Goal: Use online tool/utility: Utilize a website feature to perform a specific function

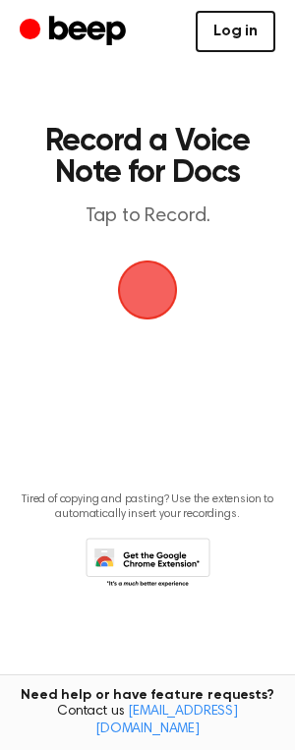
click at [240, 31] on link "Log in" at bounding box center [236, 31] width 80 height 41
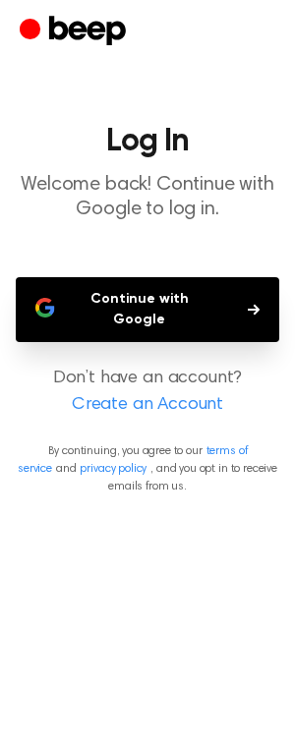
click at [161, 295] on button "Continue with Google" at bounding box center [147, 309] width 263 height 65
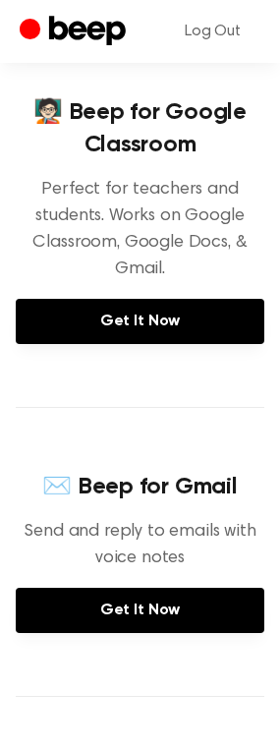
scroll to position [227, 0]
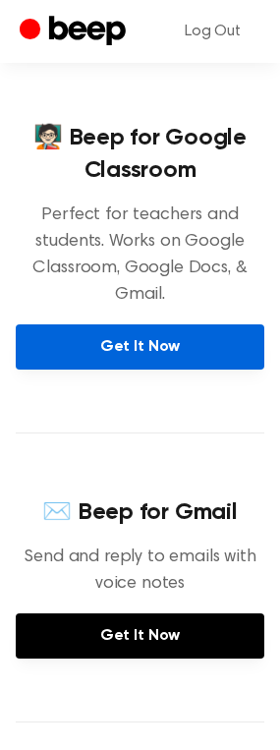
click at [153, 343] on link "Get It Now" at bounding box center [140, 346] width 249 height 45
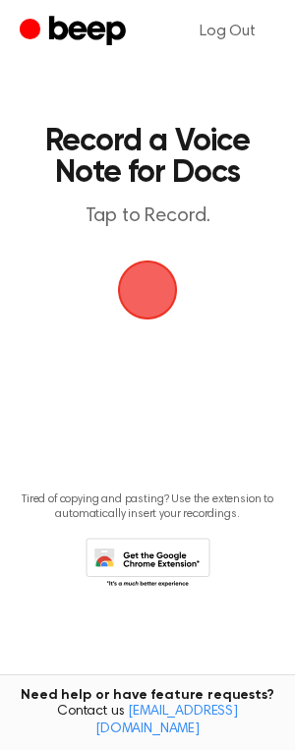
click at [150, 287] on span "button" at bounding box center [147, 289] width 71 height 71
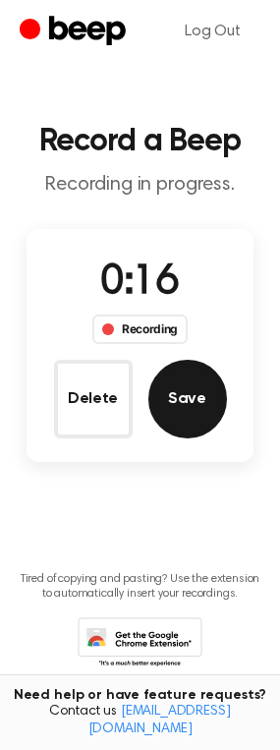
click at [189, 384] on button "Save" at bounding box center [187, 399] width 79 height 79
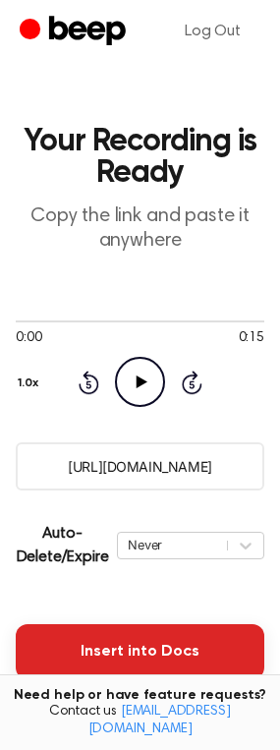
click at [151, 644] on button "Insert into Docs" at bounding box center [140, 651] width 249 height 55
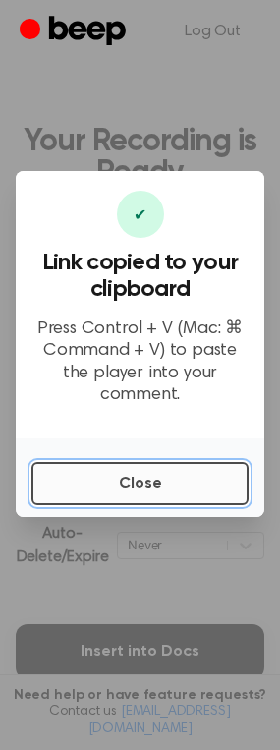
click at [155, 462] on button "Close" at bounding box center [139, 483] width 217 height 43
